Goal: Information Seeking & Learning: Learn about a topic

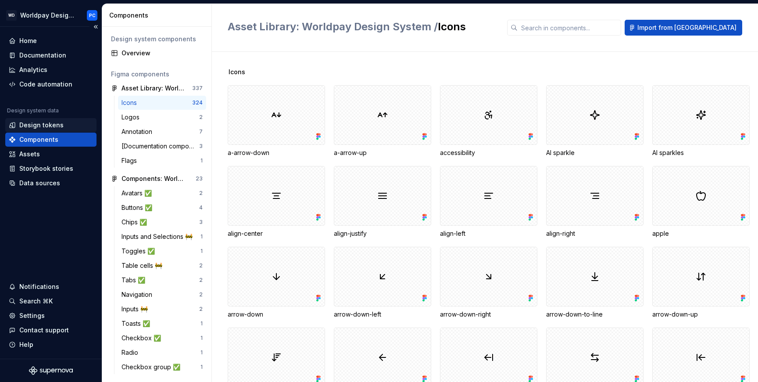
click at [53, 122] on div "Design tokens" at bounding box center [41, 125] width 44 height 9
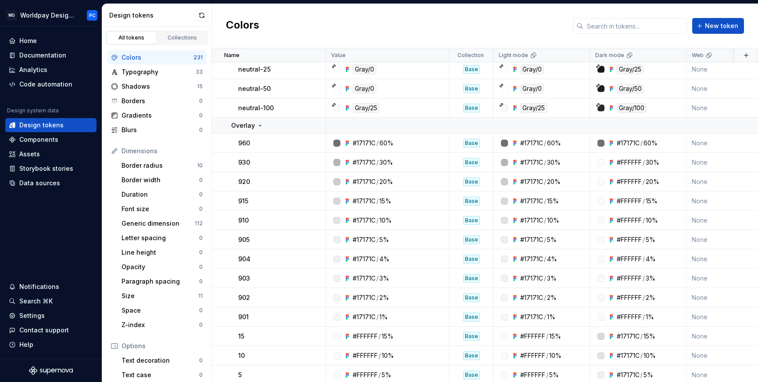
scroll to position [1993, 0]
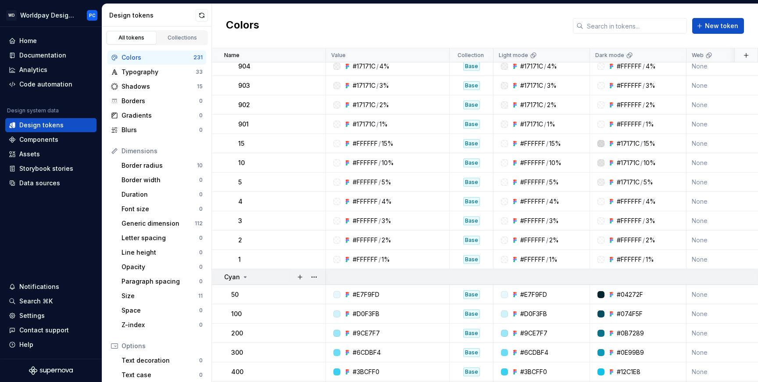
click at [239, 276] on p "Cyan" at bounding box center [232, 276] width 16 height 9
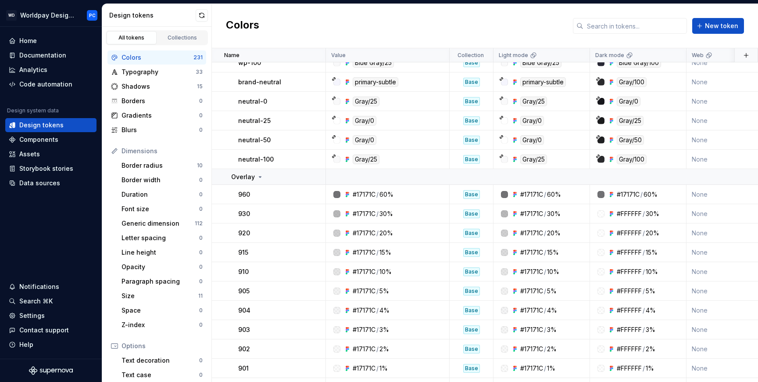
scroll to position [1736, 0]
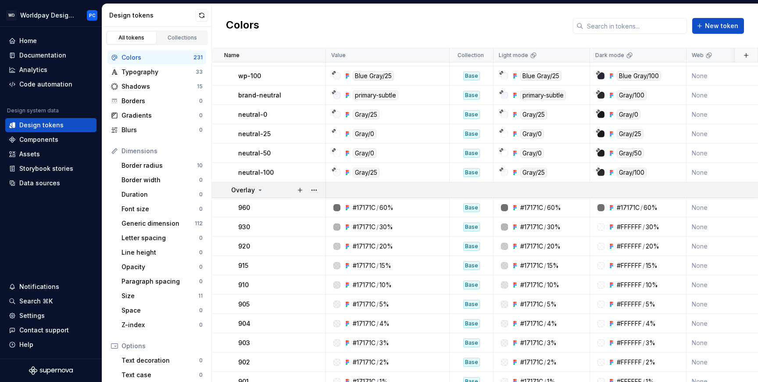
click at [250, 188] on p "Overlay" at bounding box center [243, 190] width 24 height 9
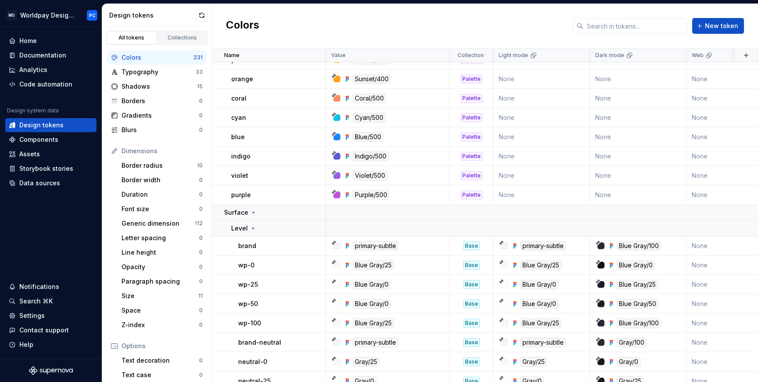
scroll to position [1483, 0]
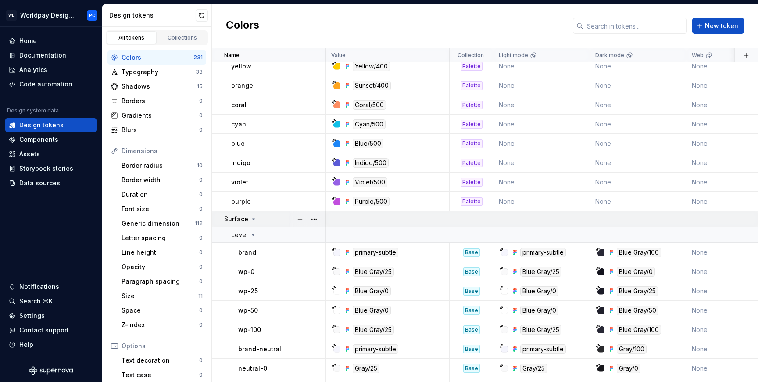
click at [246, 213] on td "Surface" at bounding box center [269, 219] width 114 height 16
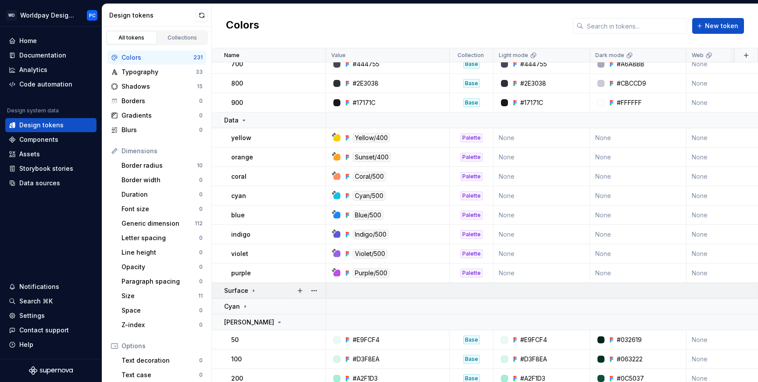
scroll to position [1362, 0]
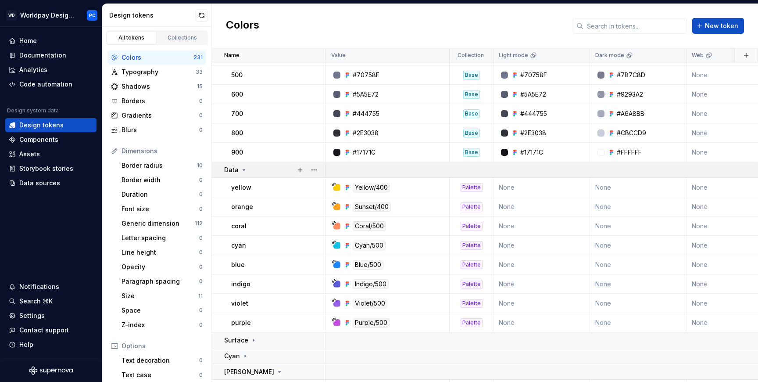
click at [240, 168] on icon at bounding box center [243, 169] width 7 height 7
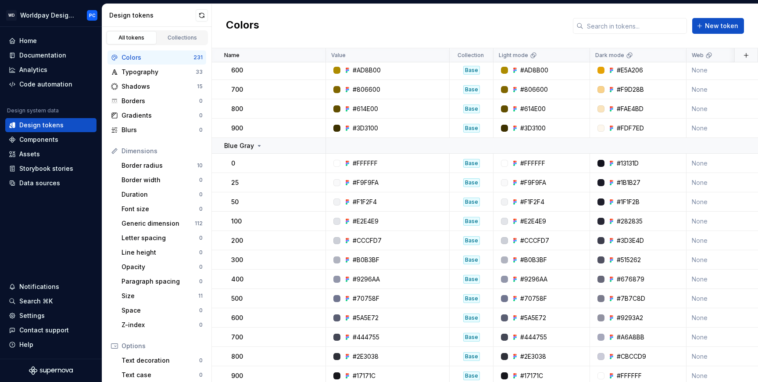
scroll to position [1135, 0]
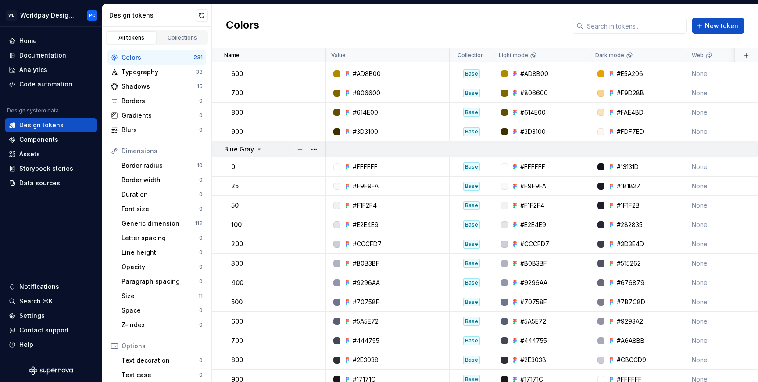
click at [250, 153] on p "Blue Gray" at bounding box center [239, 149] width 30 height 9
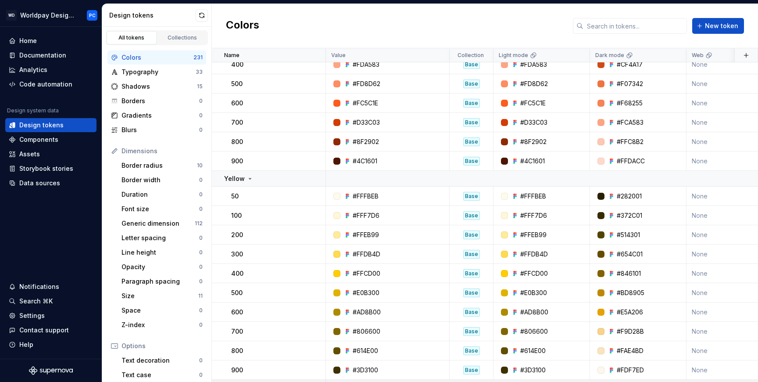
scroll to position [877, 0]
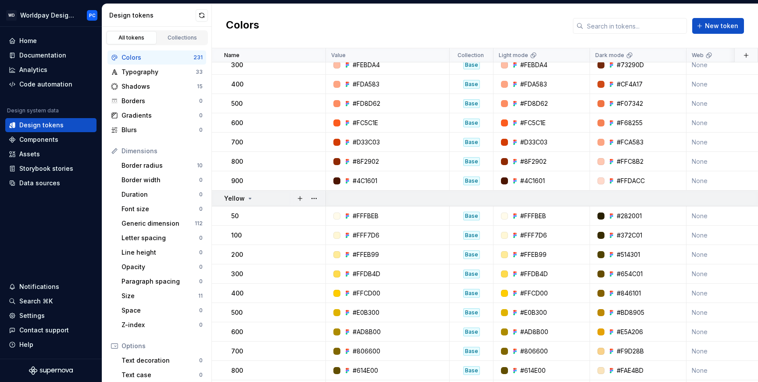
click at [244, 194] on div "Yellow" at bounding box center [238, 198] width 29 height 9
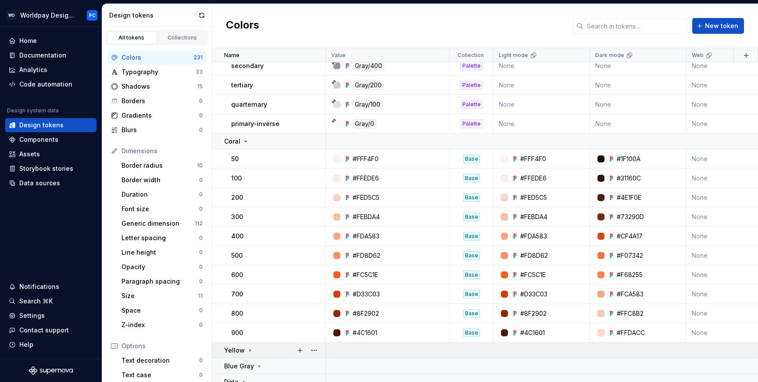
scroll to position [719, 0]
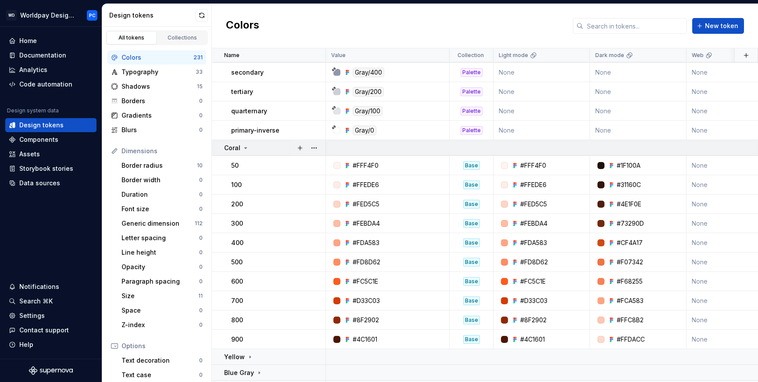
click at [243, 144] on icon at bounding box center [245, 147] width 7 height 7
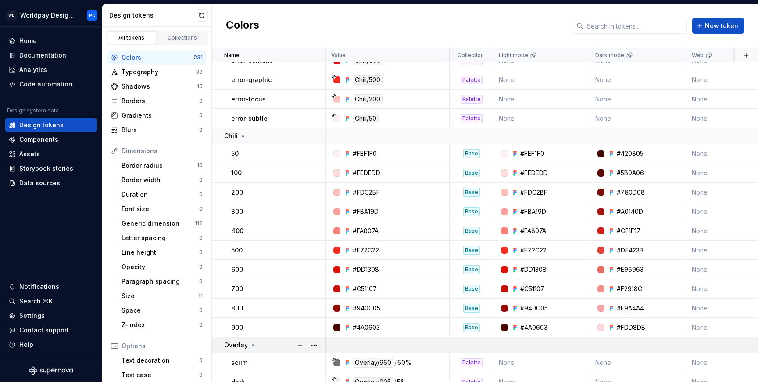
scroll to position [225, 0]
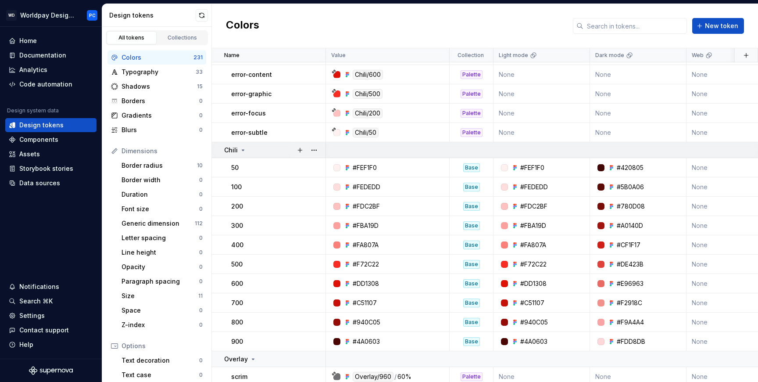
click at [243, 148] on icon at bounding box center [242, 149] width 7 height 7
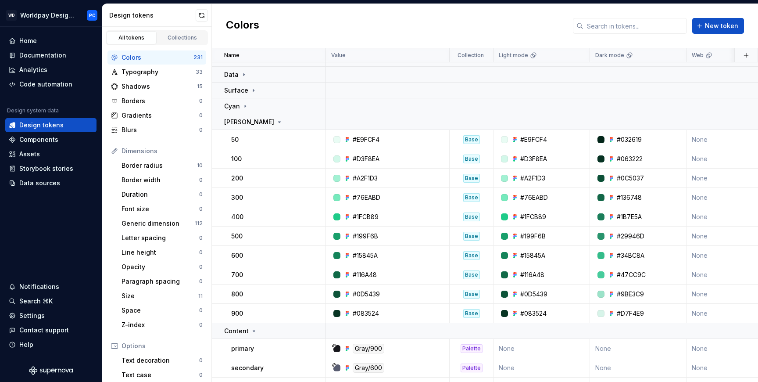
scroll to position [652, 0]
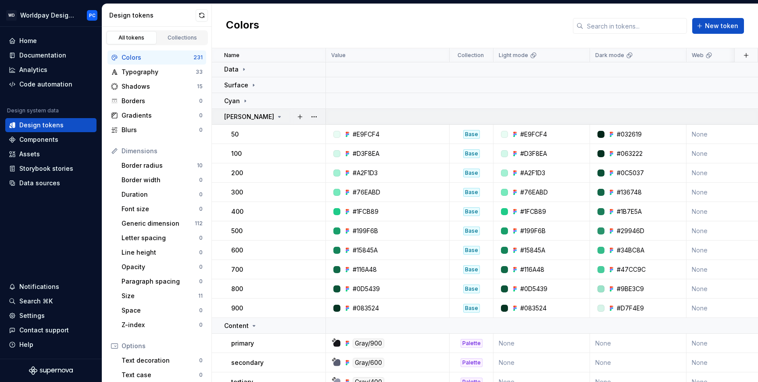
click at [248, 120] on div "[PERSON_NAME]" at bounding box center [274, 116] width 101 height 9
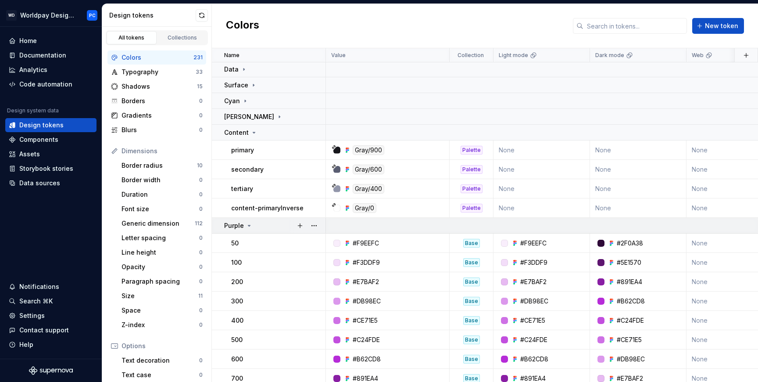
click at [246, 226] on icon at bounding box center [249, 225] width 7 height 7
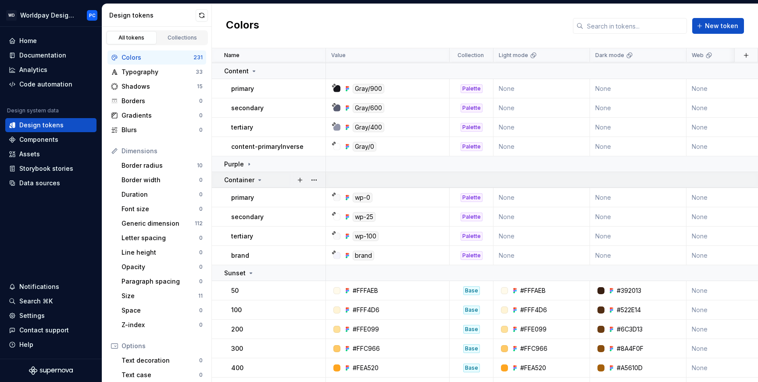
scroll to position [719, 0]
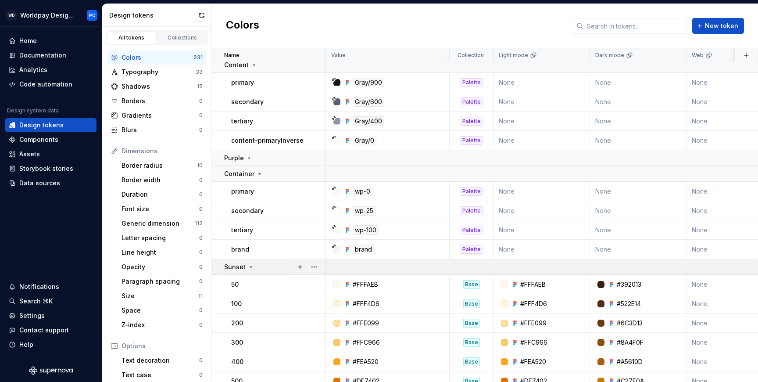
click at [245, 267] on div "Sunset" at bounding box center [239, 266] width 30 height 9
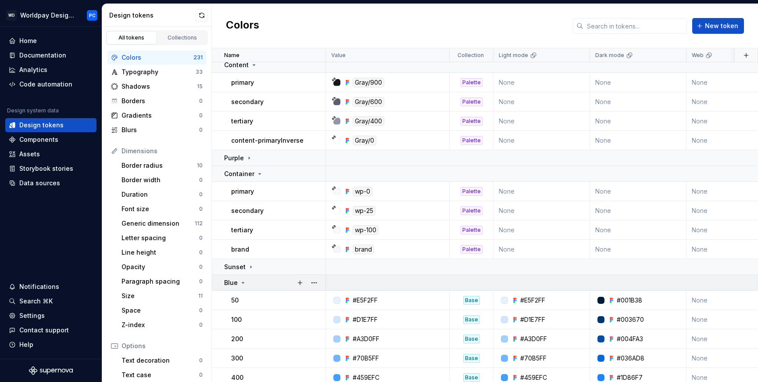
click at [242, 280] on icon at bounding box center [242, 282] width 7 height 7
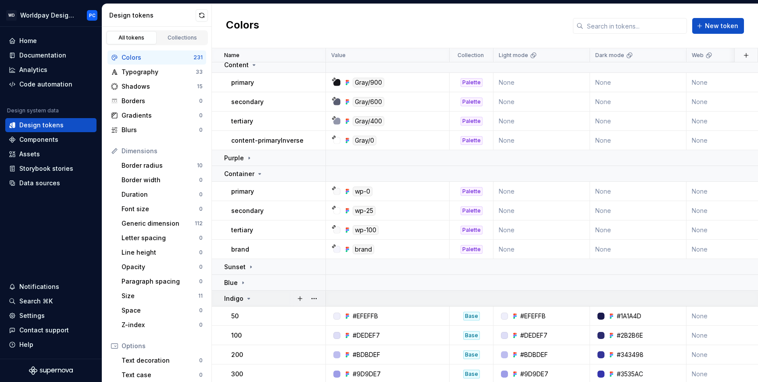
click at [242, 305] on td "Indigo" at bounding box center [269, 298] width 114 height 16
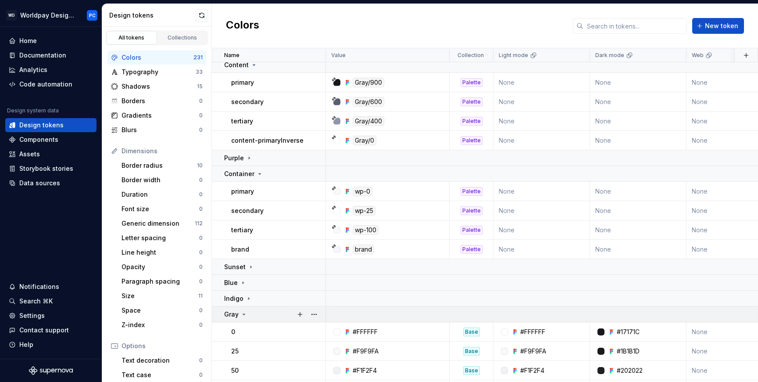
click at [242, 316] on icon at bounding box center [243, 314] width 7 height 7
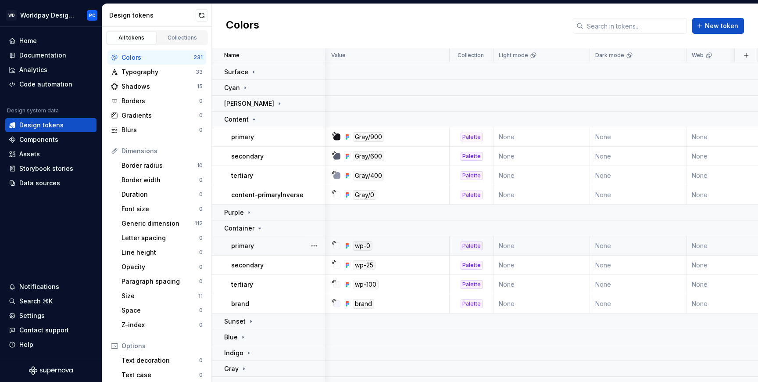
scroll to position [665, 0]
click at [282, 175] on div "tertiary" at bounding box center [278, 175] width 94 height 9
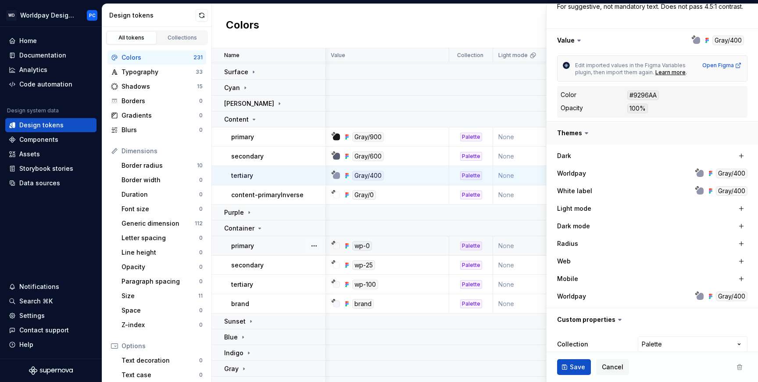
scroll to position [200, 0]
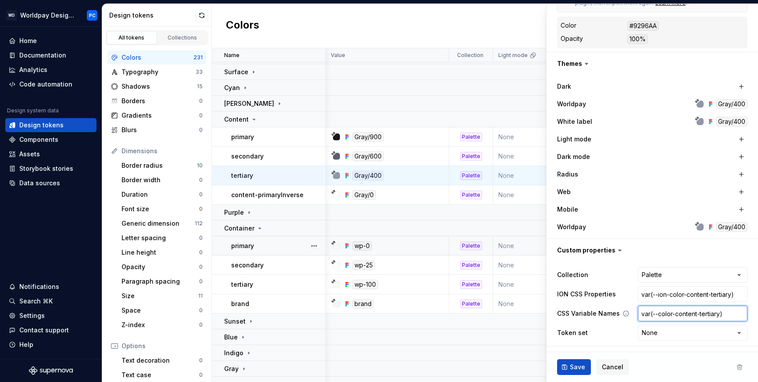
click at [678, 311] on input "var(--color-content-tertiary)" at bounding box center [693, 313] width 110 height 16
click at [156, 73] on div "Typography" at bounding box center [158, 72] width 74 height 9
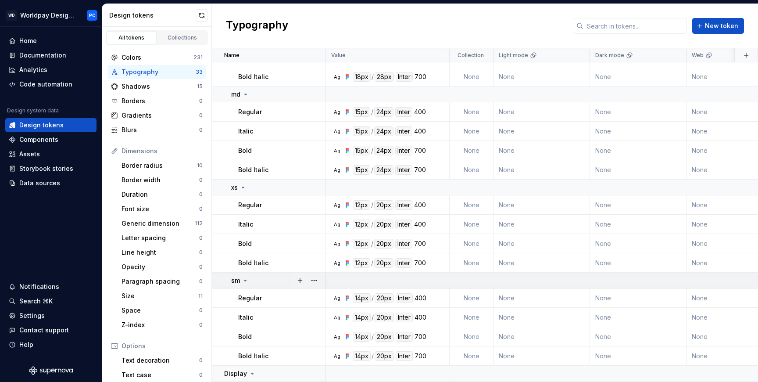
scroll to position [407, 0]
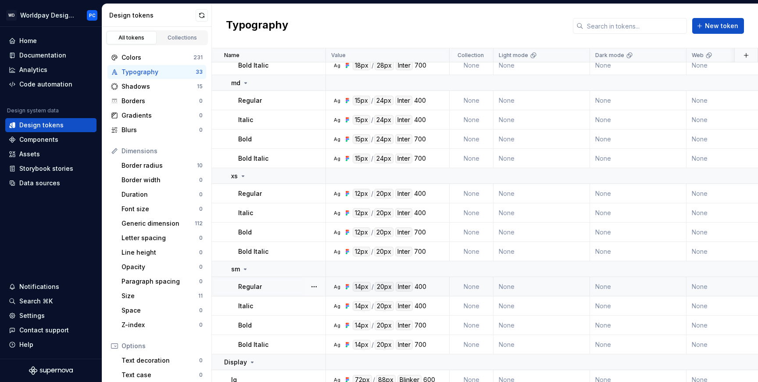
click at [263, 286] on div "Regular" at bounding box center [281, 286] width 87 height 9
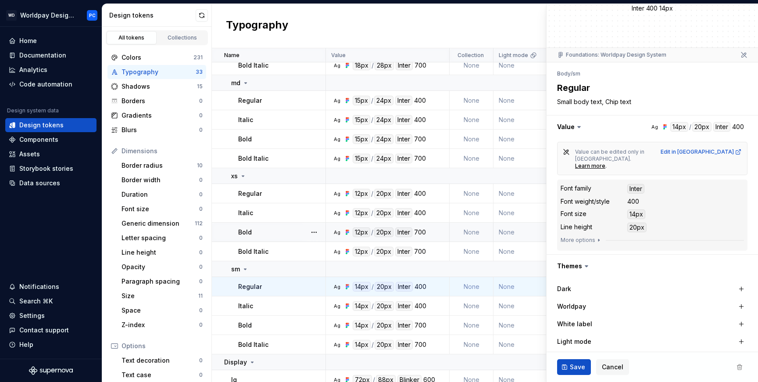
scroll to position [224, 0]
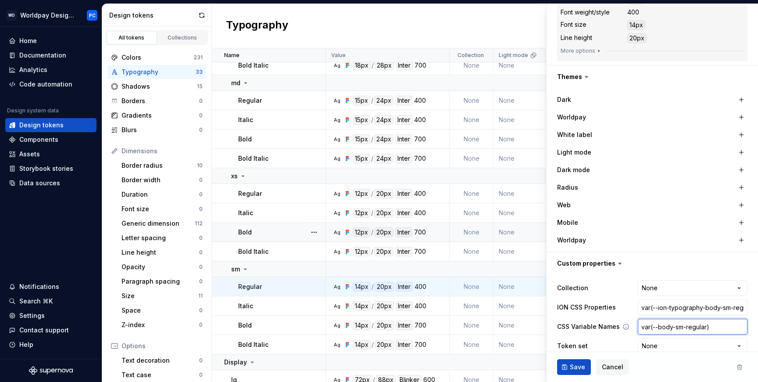
click at [681, 318] on input "var(--body-sm-regular)" at bounding box center [693, 326] width 110 height 16
type textarea "*"
